Goal: Task Accomplishment & Management: Manage account settings

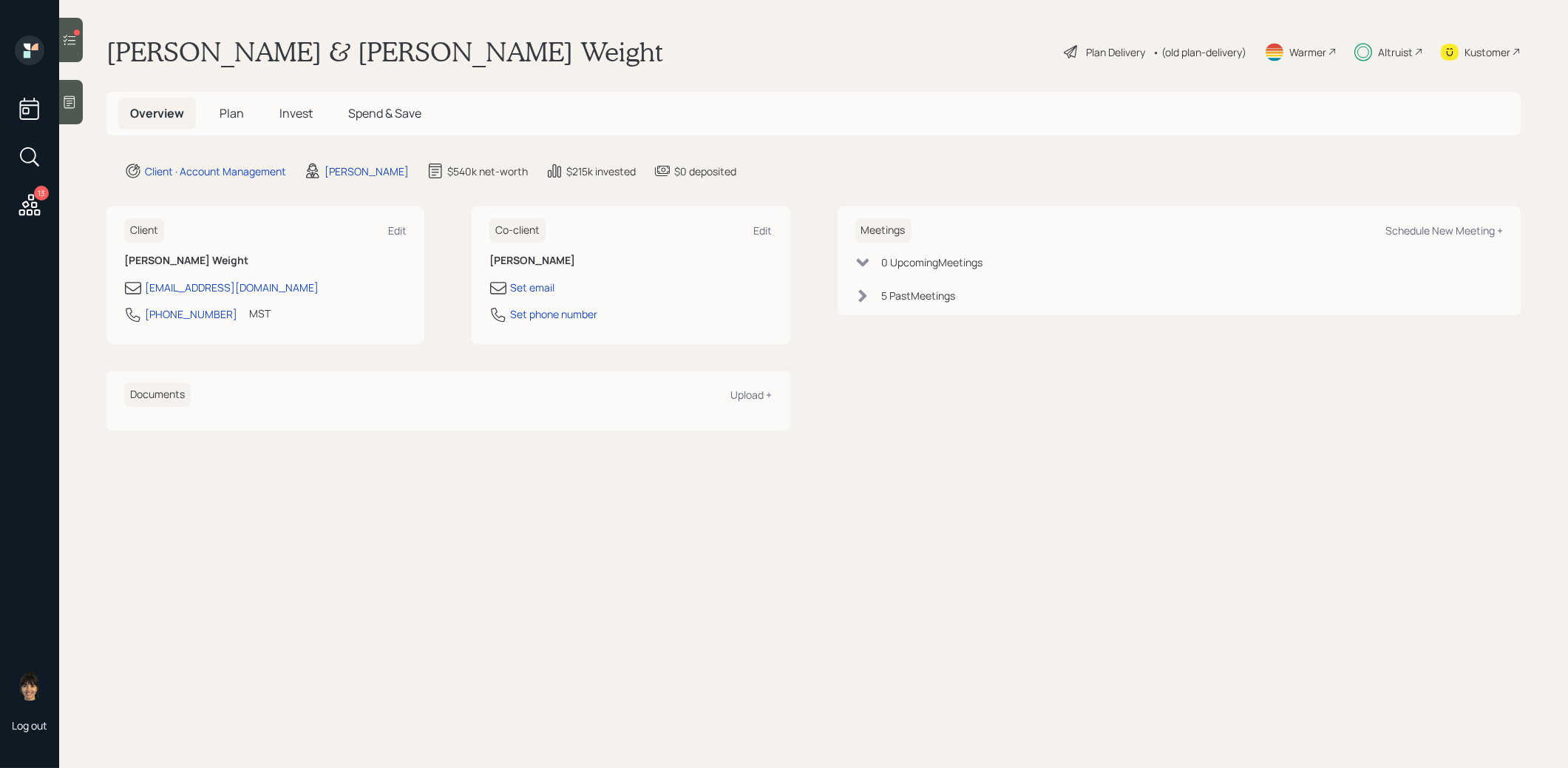
click at [72, 41] on icon at bounding box center [69, 40] width 15 height 15
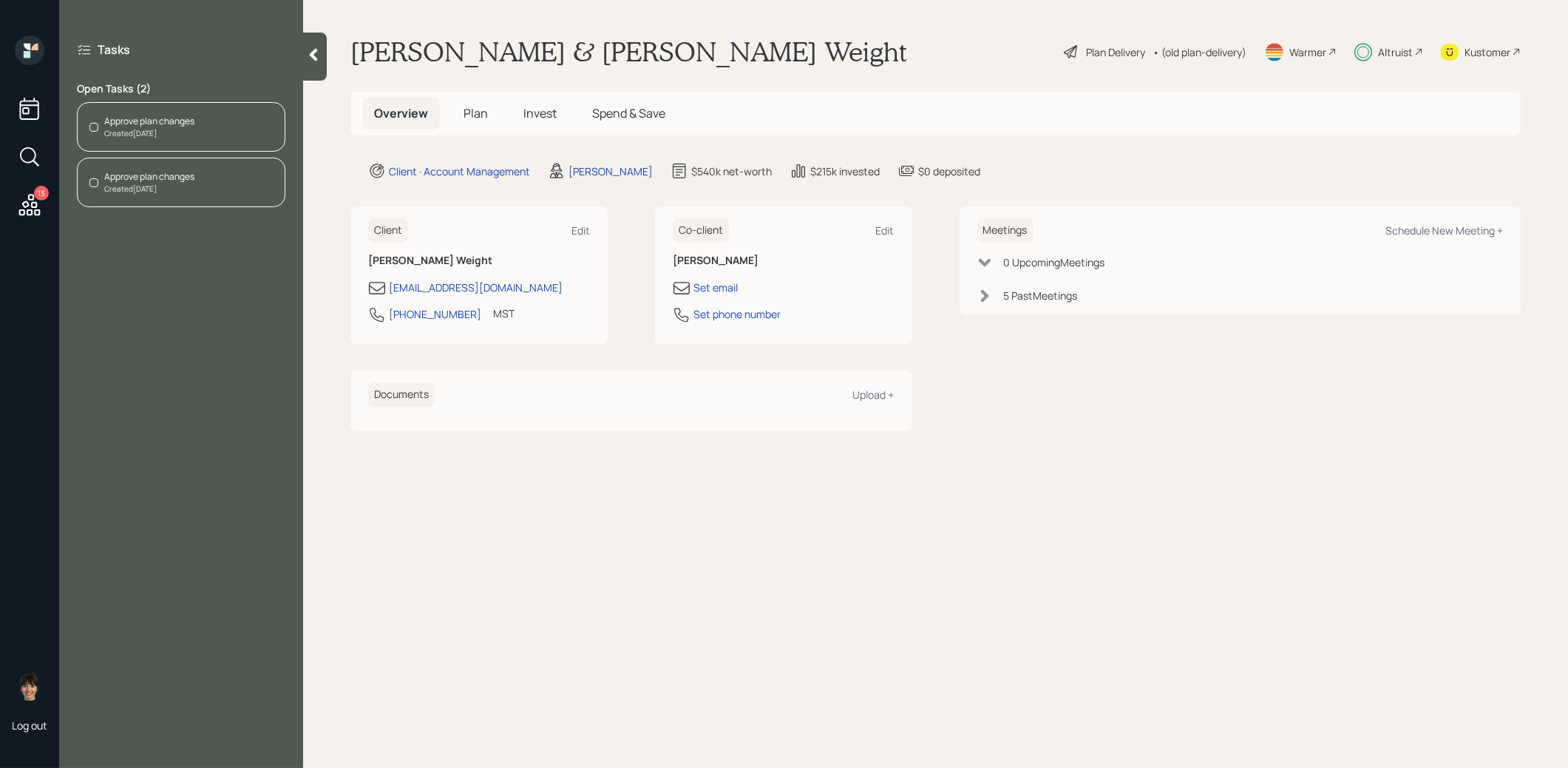
click at [542, 114] on span "Invest" at bounding box center [541, 113] width 34 height 16
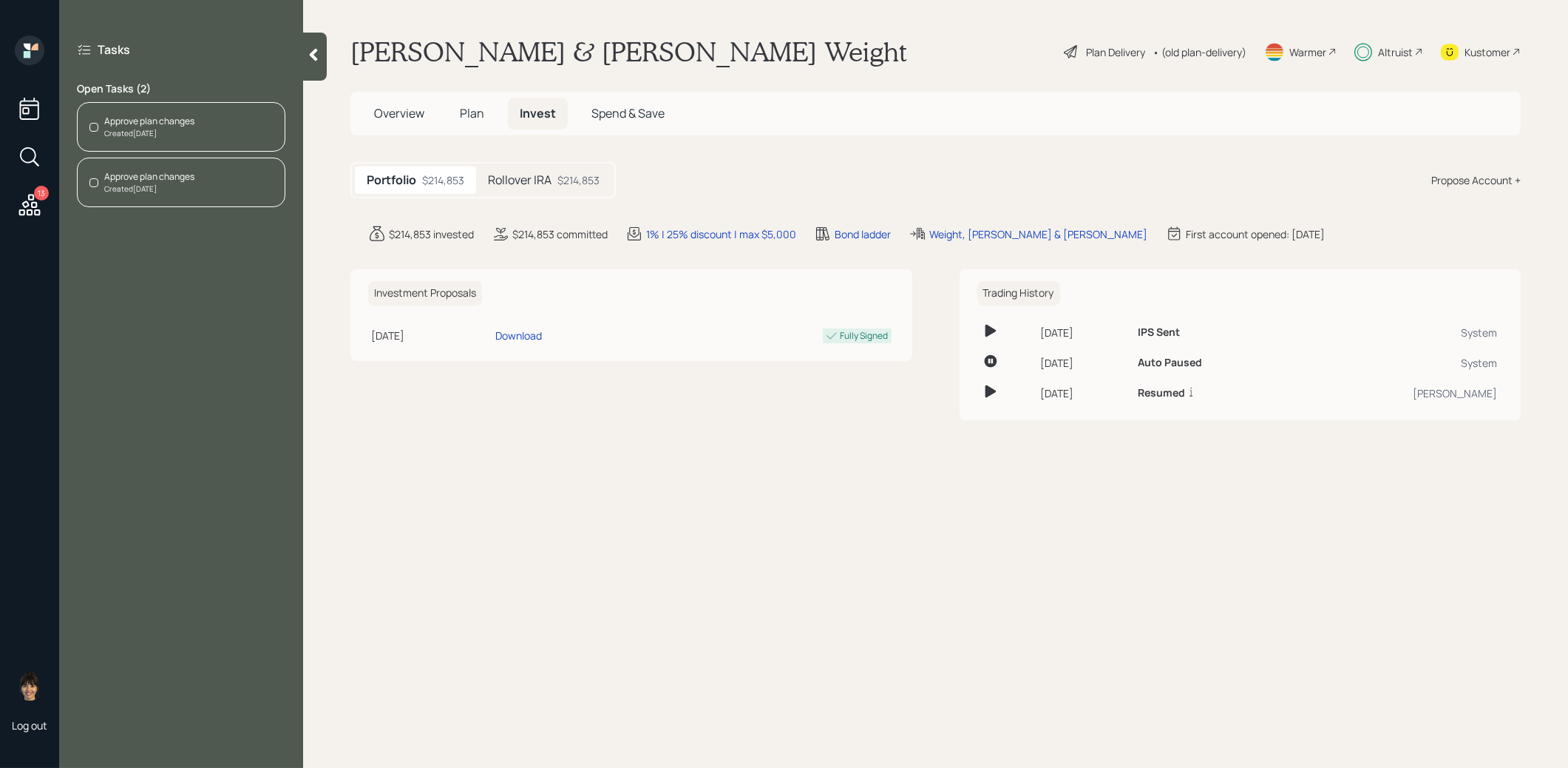
click at [529, 177] on h5 "Rollover IRA" at bounding box center [520, 180] width 64 height 14
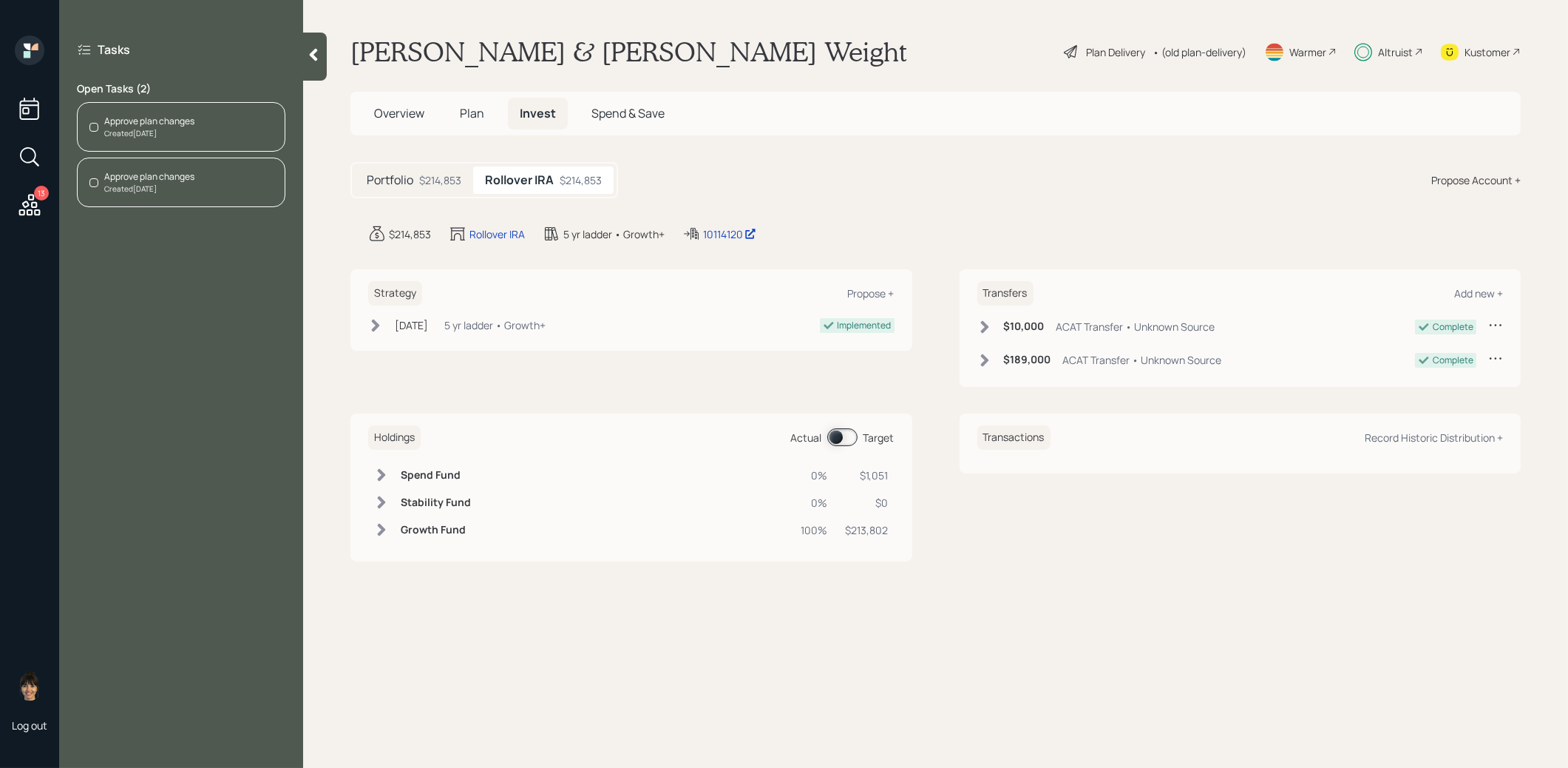
click at [839, 435] on span at bounding box center [842, 437] width 30 height 18
click at [845, 435] on span at bounding box center [842, 437] width 30 height 18
click at [468, 121] on span "Plan" at bounding box center [472, 113] width 25 height 16
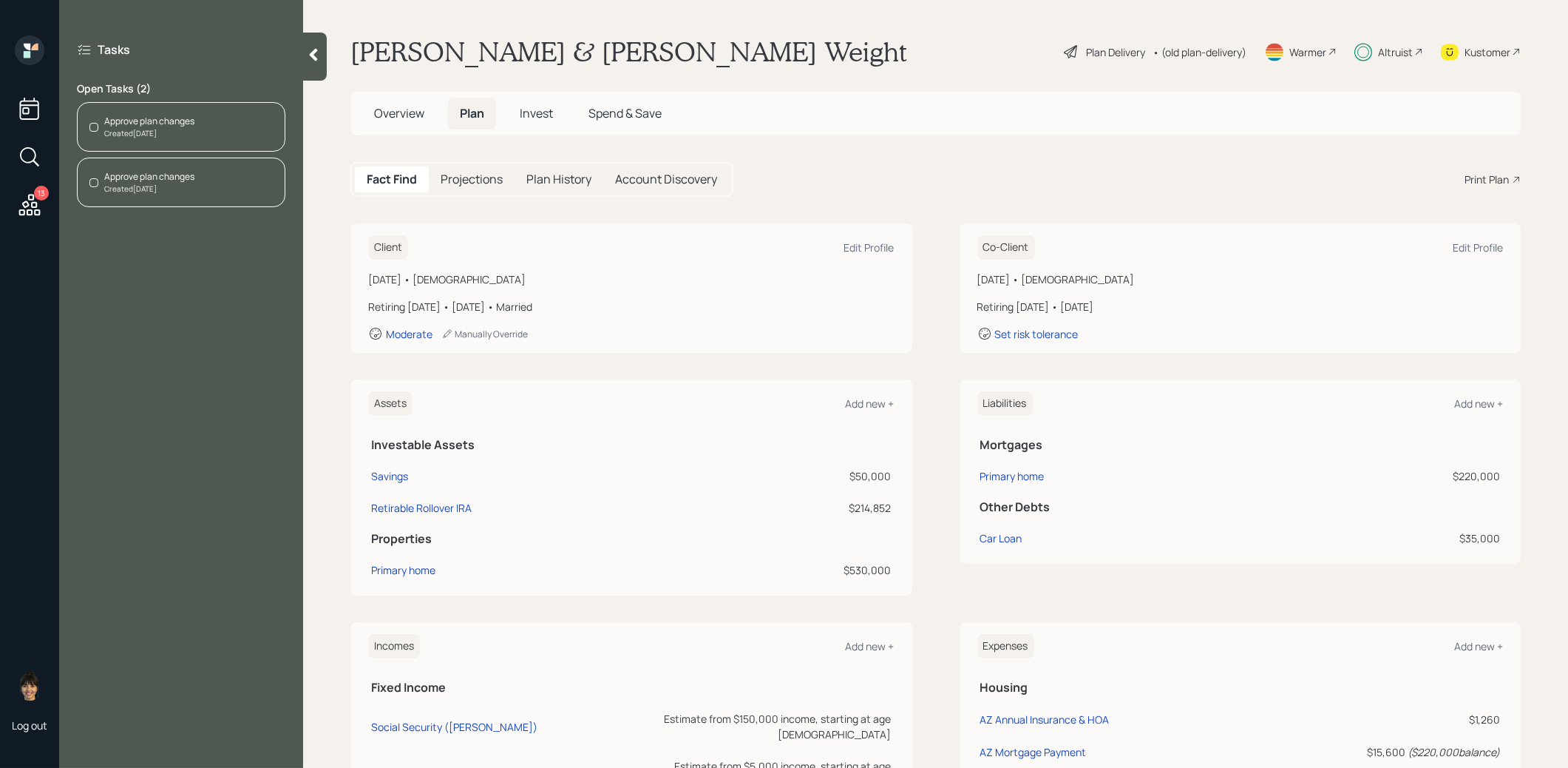
click at [181, 126] on div "Approve plan changes" at bounding box center [150, 121] width 90 height 13
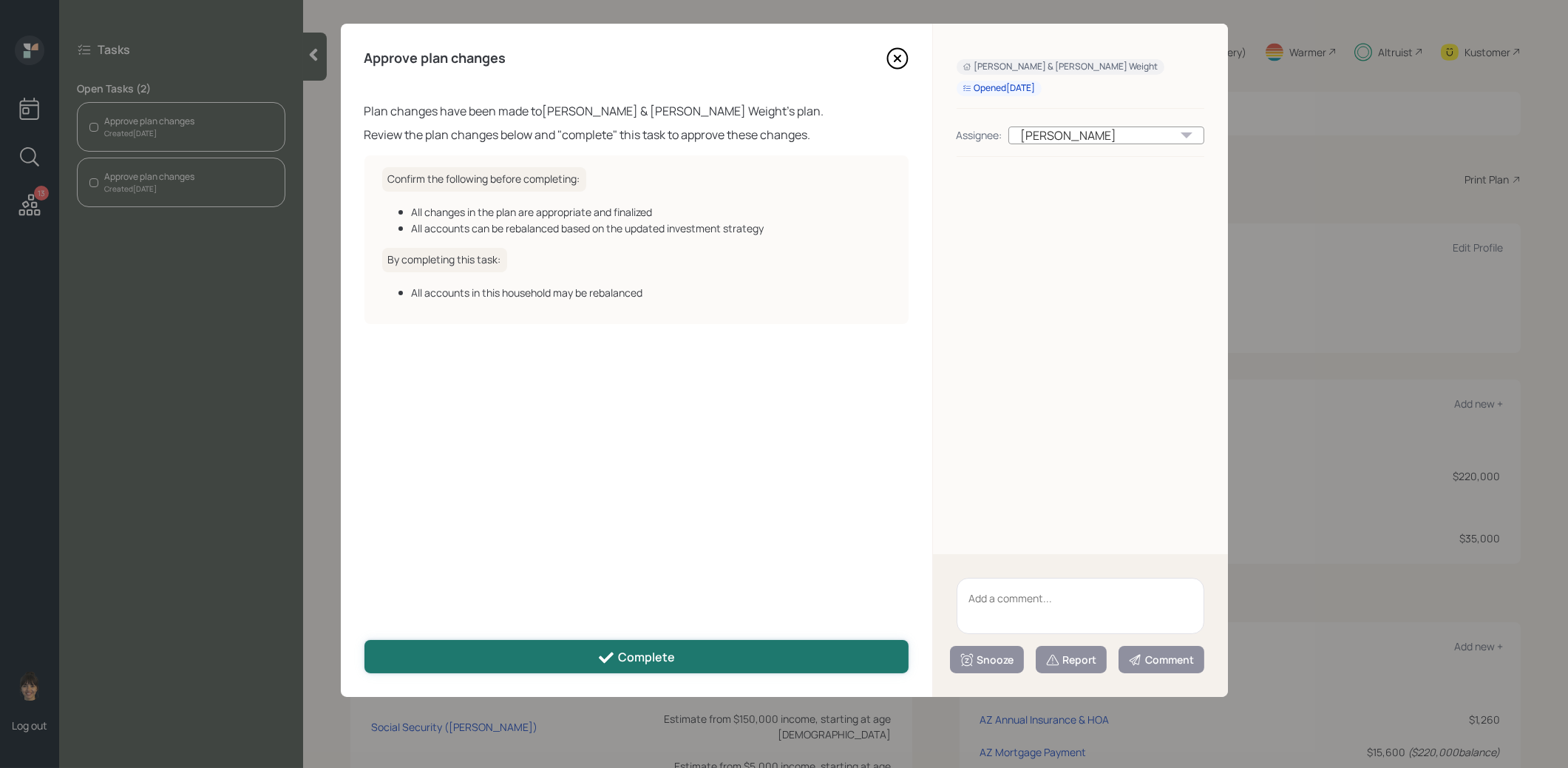
click at [589, 649] on button "Complete" at bounding box center [636, 657] width 544 height 34
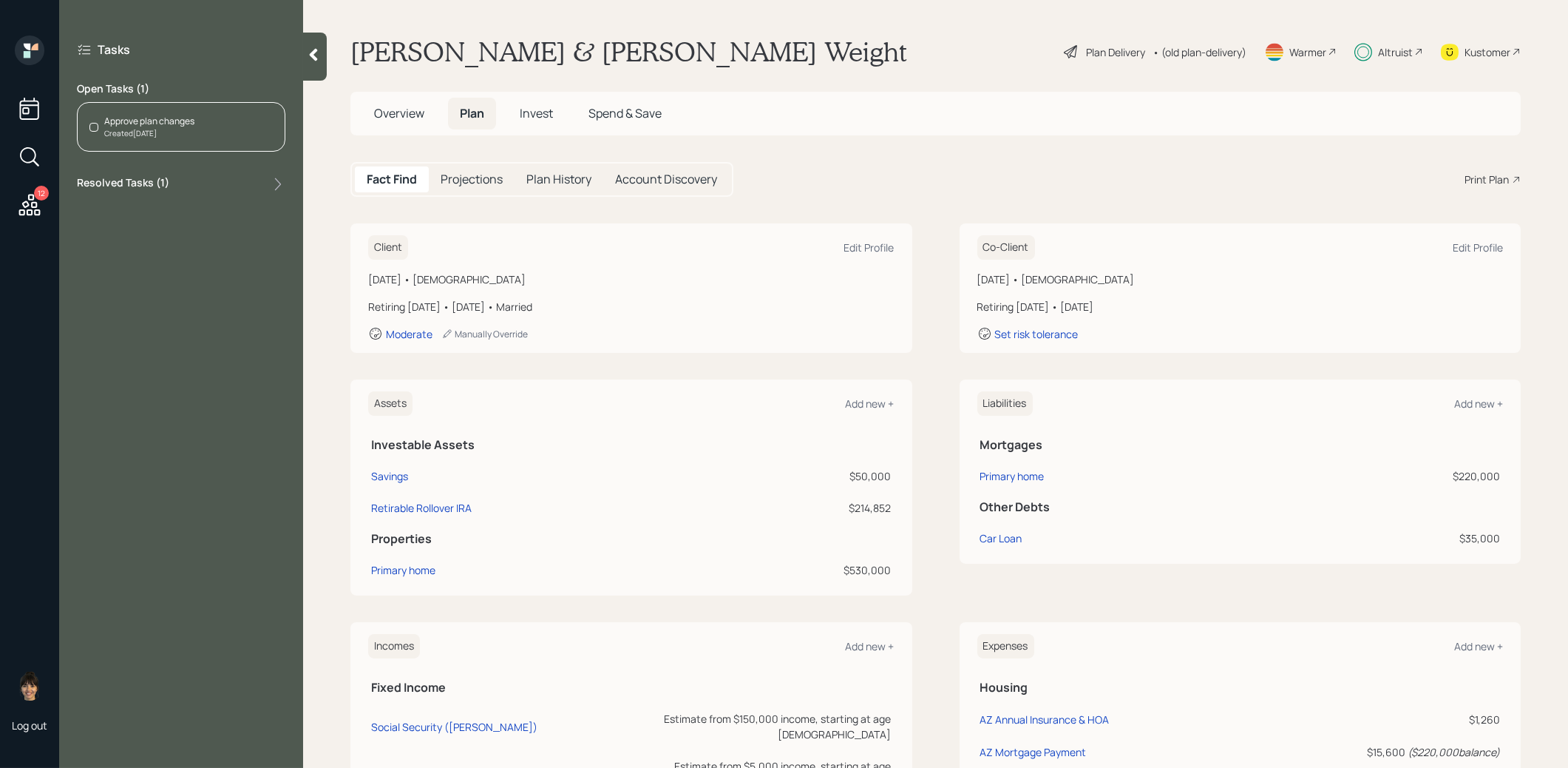
click at [215, 127] on div "Approve plan changes Created Yesterday" at bounding box center [181, 127] width 208 height 50
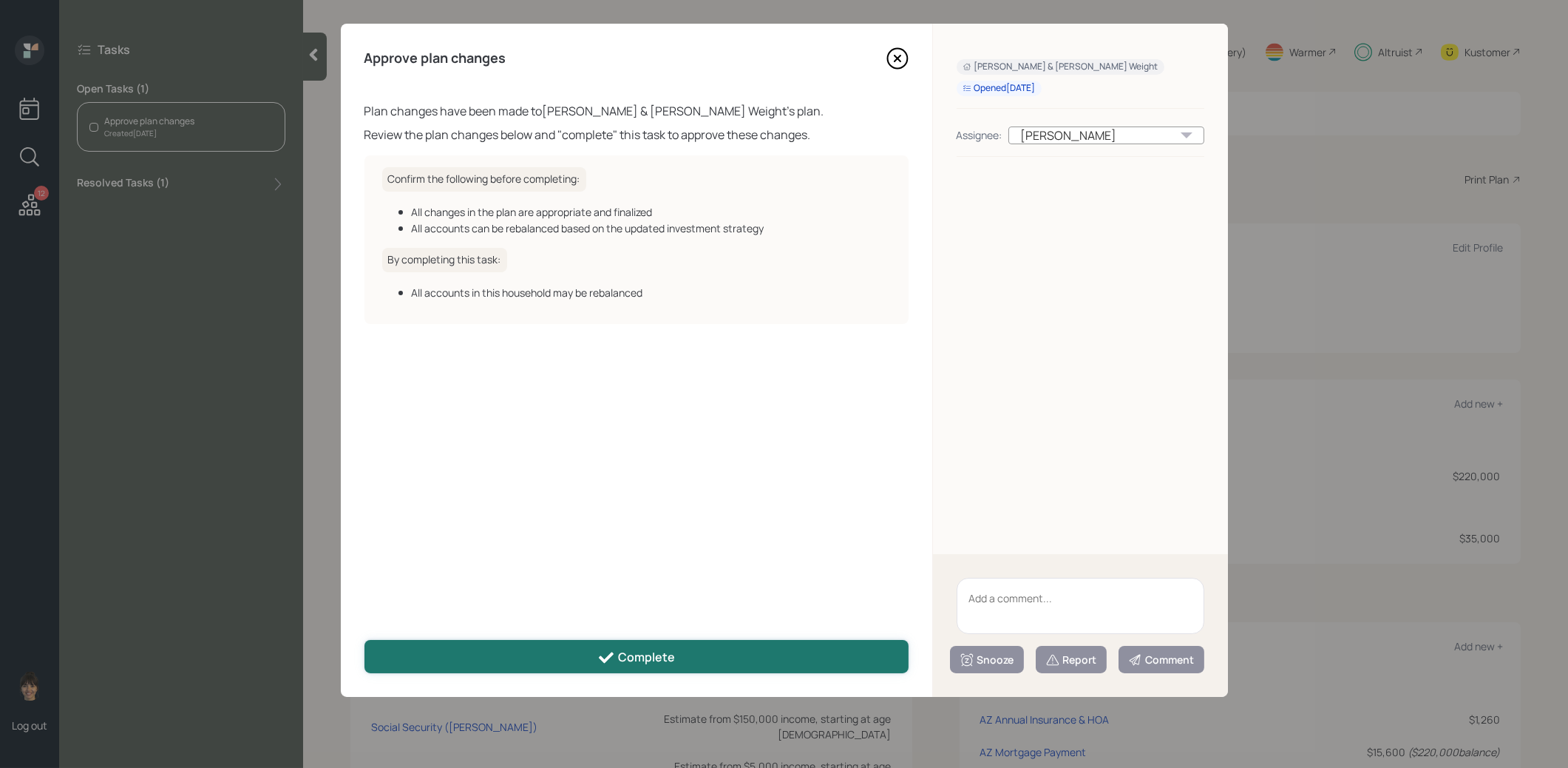
click at [582, 653] on button "Complete" at bounding box center [636, 657] width 544 height 34
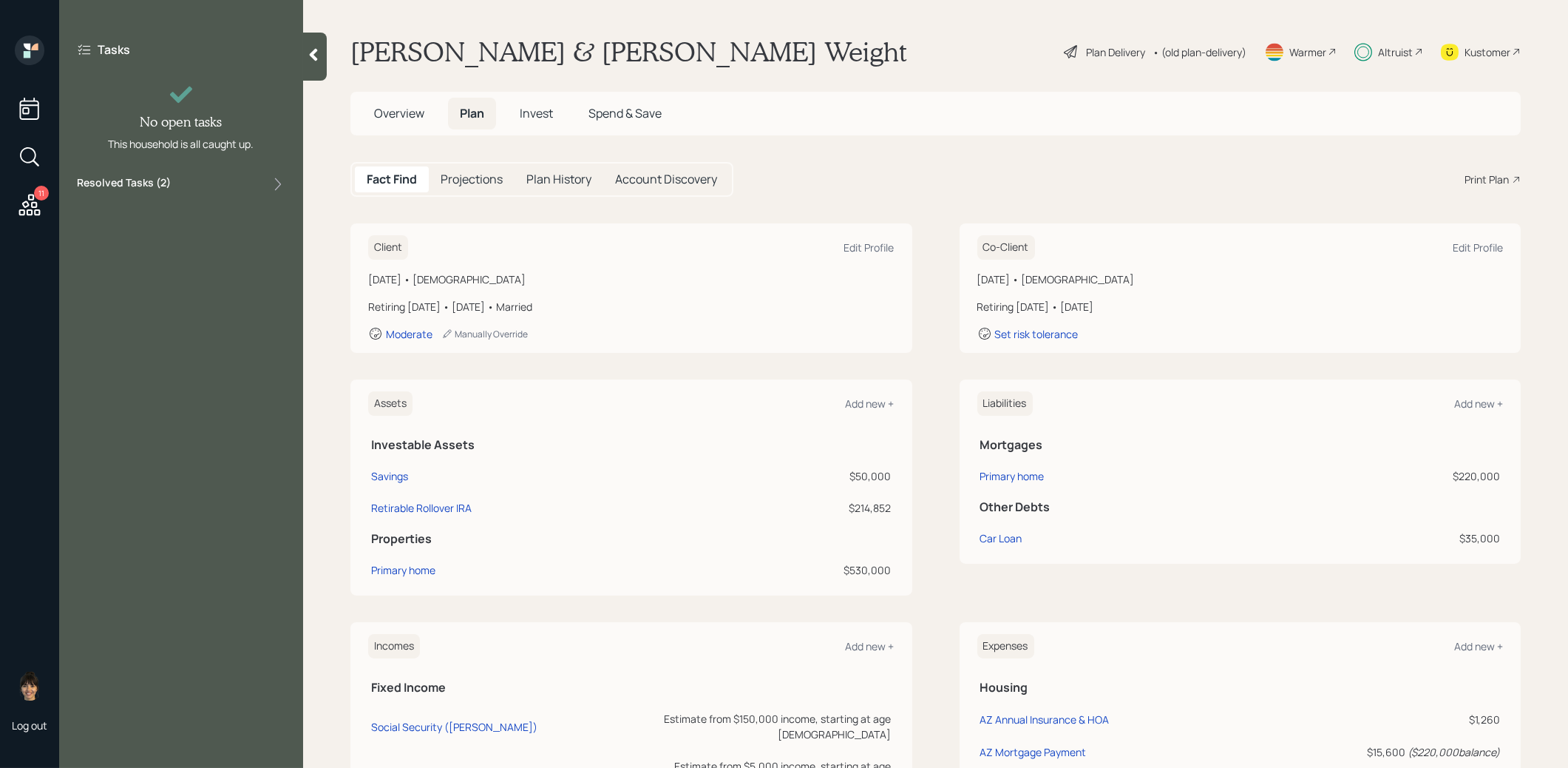
click at [315, 64] on div at bounding box center [315, 57] width 24 height 48
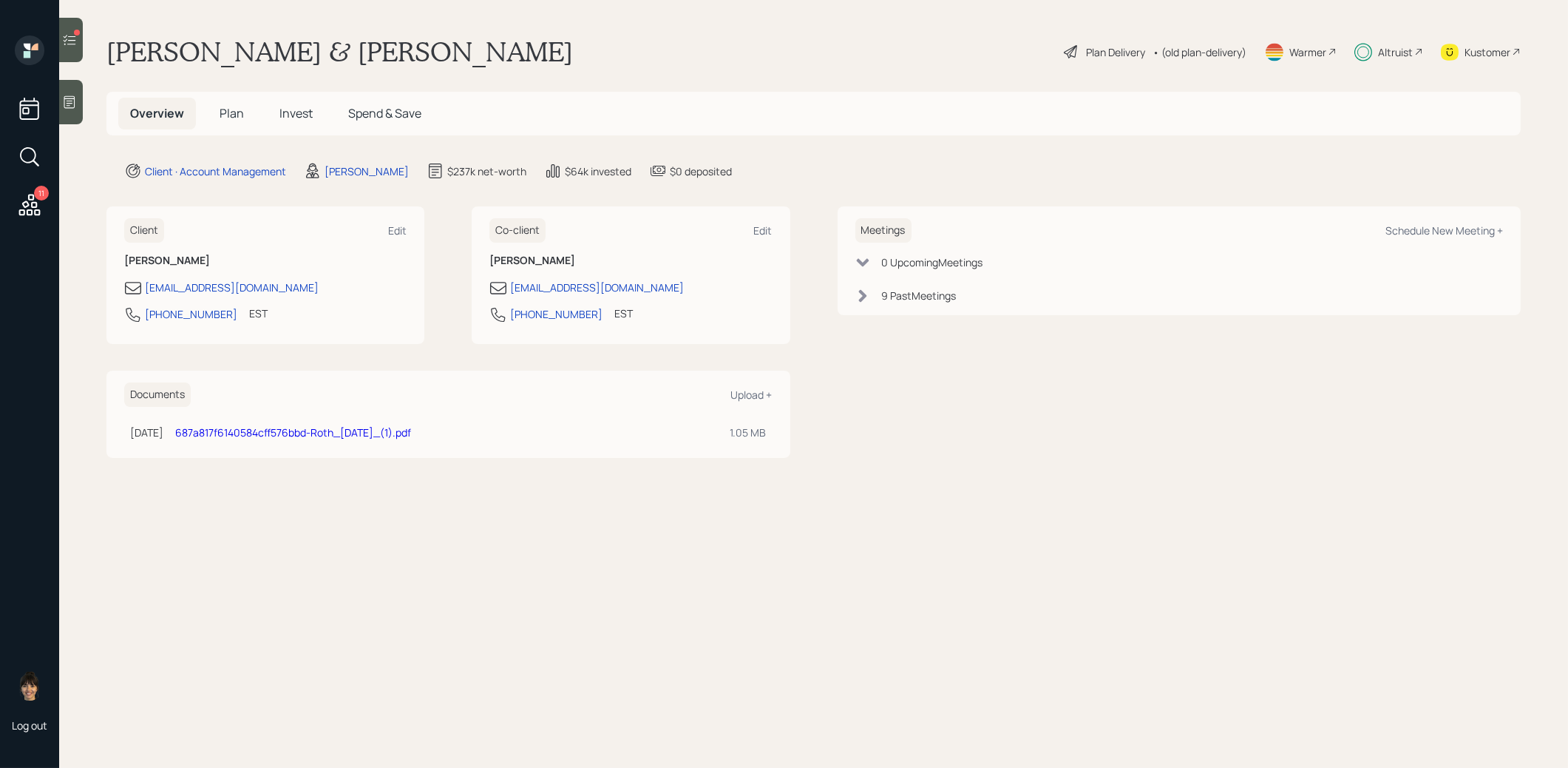
click at [292, 114] on span "Invest" at bounding box center [296, 113] width 34 height 16
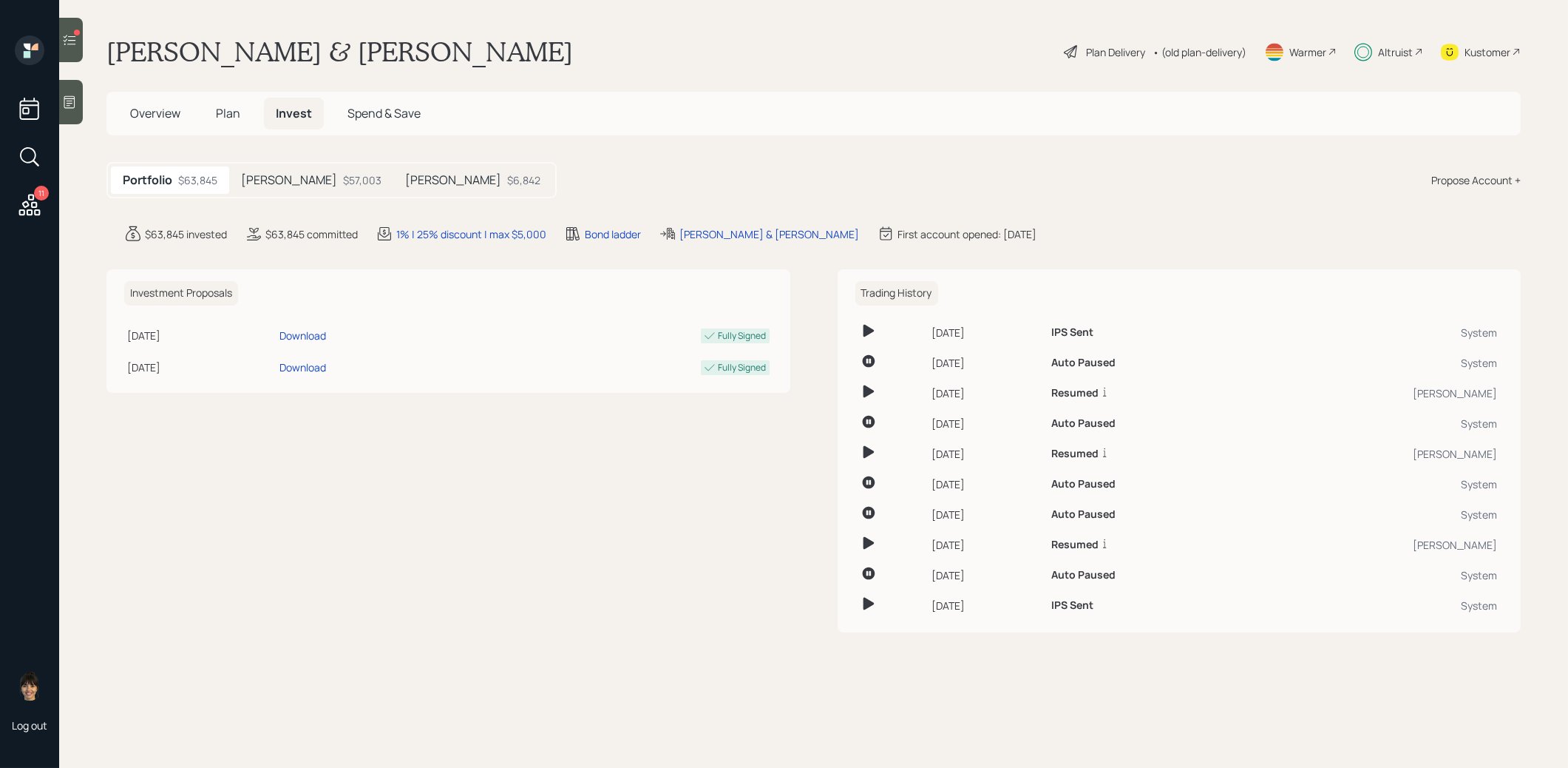
click at [279, 173] on h5 "[PERSON_NAME]" at bounding box center [289, 180] width 96 height 14
